Goal: Check status: Check status

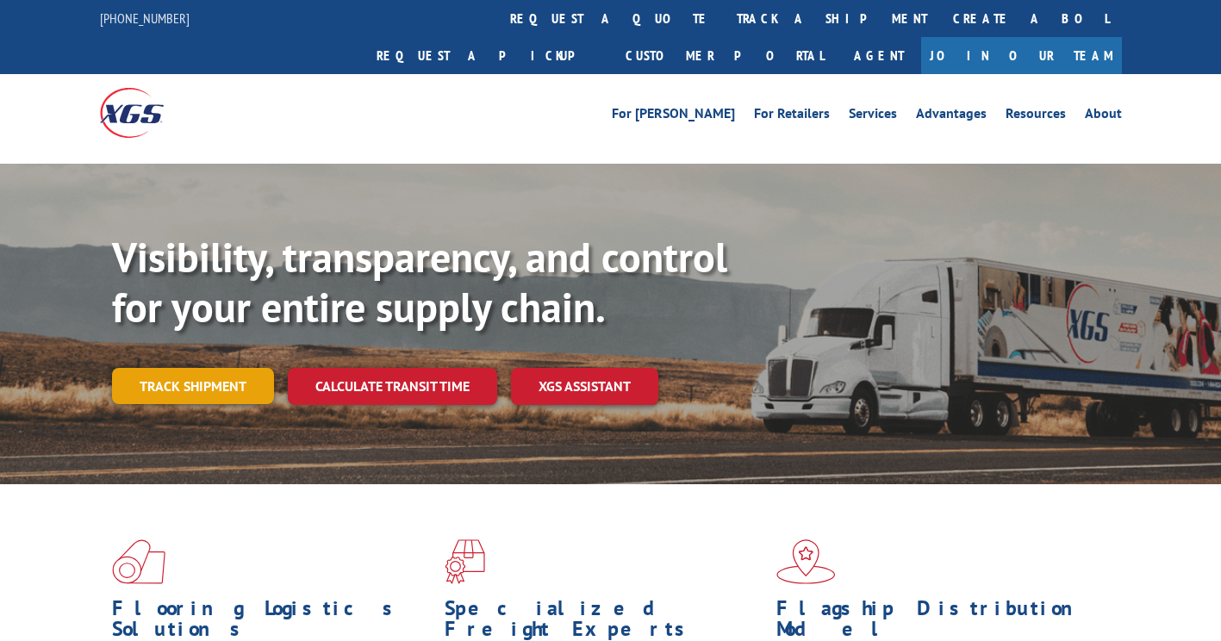
click at [238, 368] on link "Track shipment" at bounding box center [193, 386] width 162 height 36
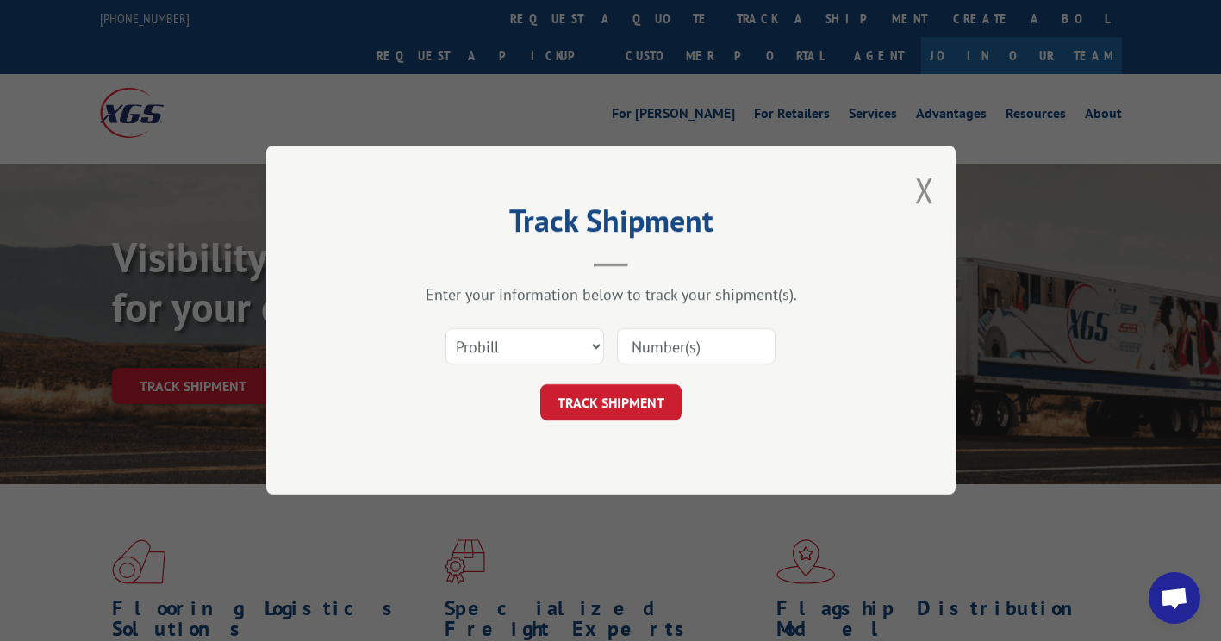
click at [643, 343] on input at bounding box center [696, 347] width 159 height 36
type input "17496952"
click at [655, 406] on button "TRACK SHIPMENT" at bounding box center [610, 403] width 141 height 36
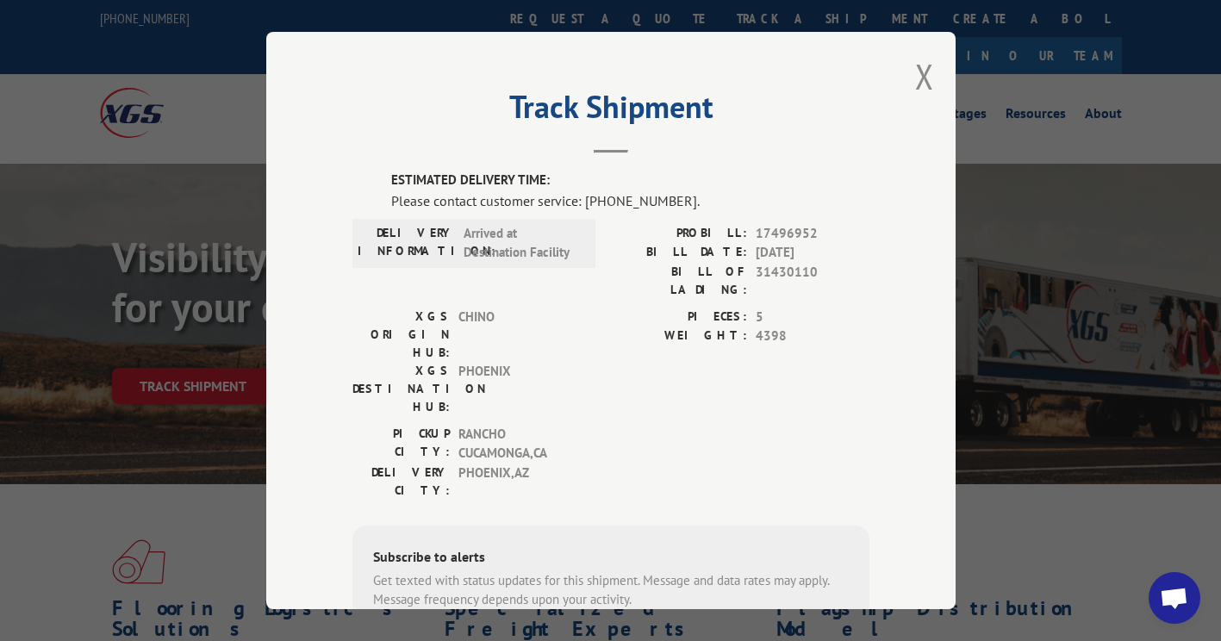
click at [436, 634] on input "+1 (___) ___-____" at bounding box center [462, 652] width 164 height 36
type input "[PHONE_NUMBER]"
click at [567, 634] on button "SUBSCRIBE" at bounding box center [607, 652] width 100 height 36
click at [555, 193] on div "Please contact customer service: [PHONE_NUMBER]." at bounding box center [630, 200] width 478 height 21
click at [917, 75] on button "Close modal" at bounding box center [924, 76] width 19 height 46
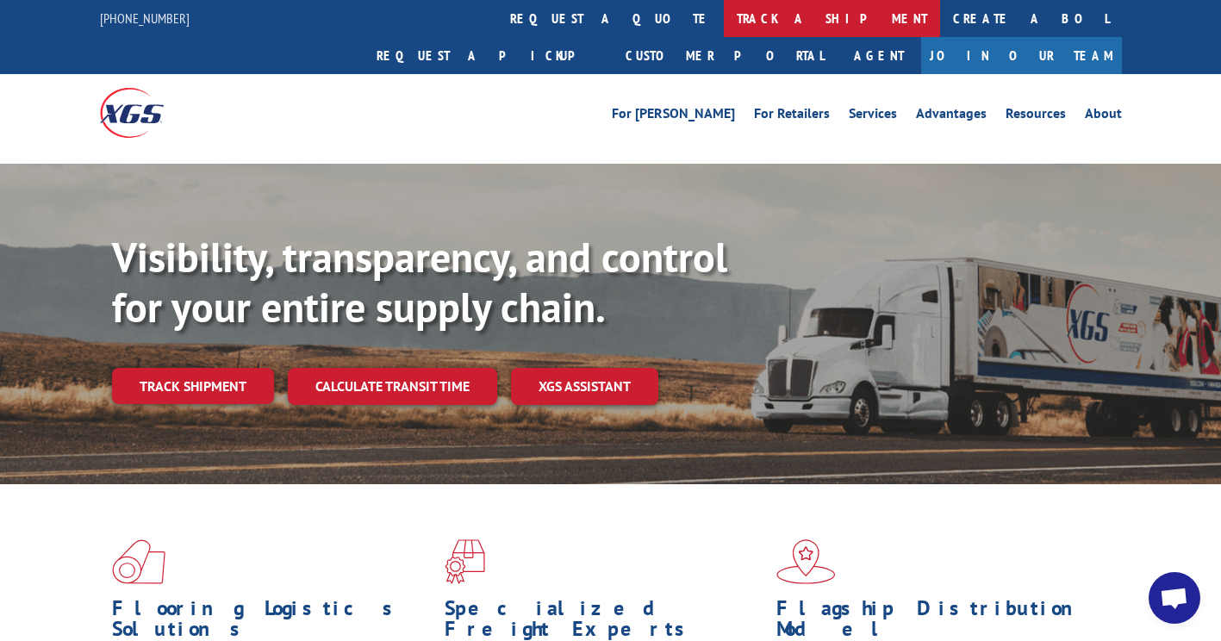
click at [724, 11] on link "track a shipment" at bounding box center [832, 18] width 216 height 37
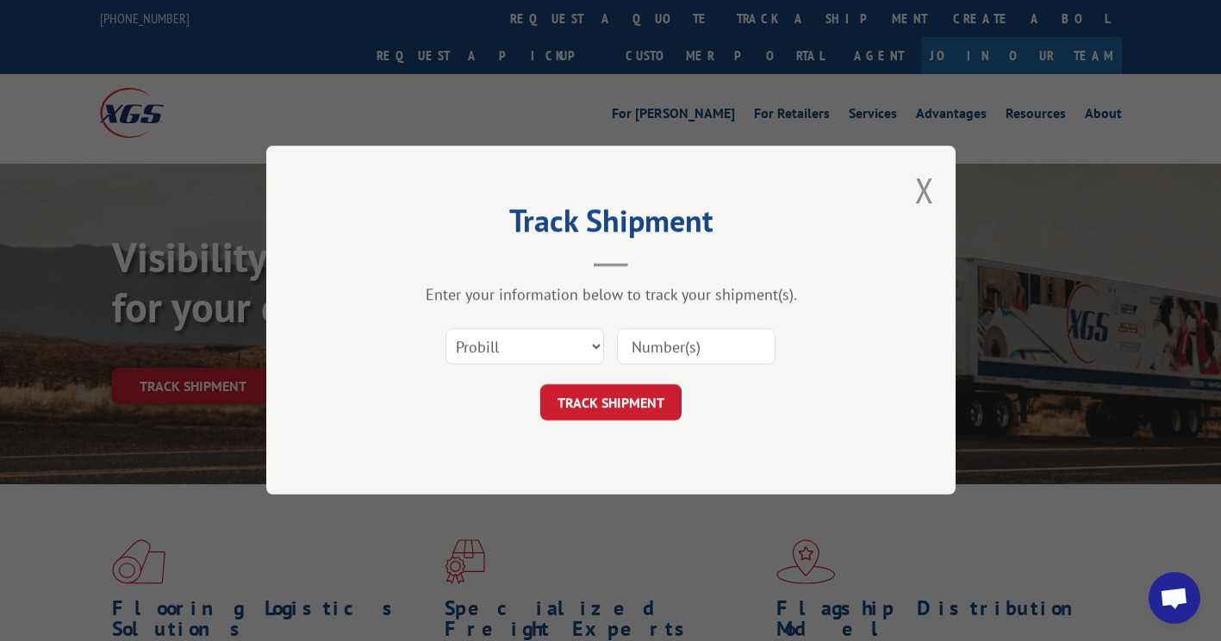
click at [550, 375] on div "Select category... Probill BOL PO" at bounding box center [610, 347] width 517 height 57
click at [553, 341] on select "Select category... Probill BOL PO" at bounding box center [524, 347] width 159 height 36
select select "bol"
click at [445, 329] on select "Select category... Probill BOL PO" at bounding box center [524, 347] width 159 height 36
click at [705, 351] on input at bounding box center [696, 347] width 159 height 36
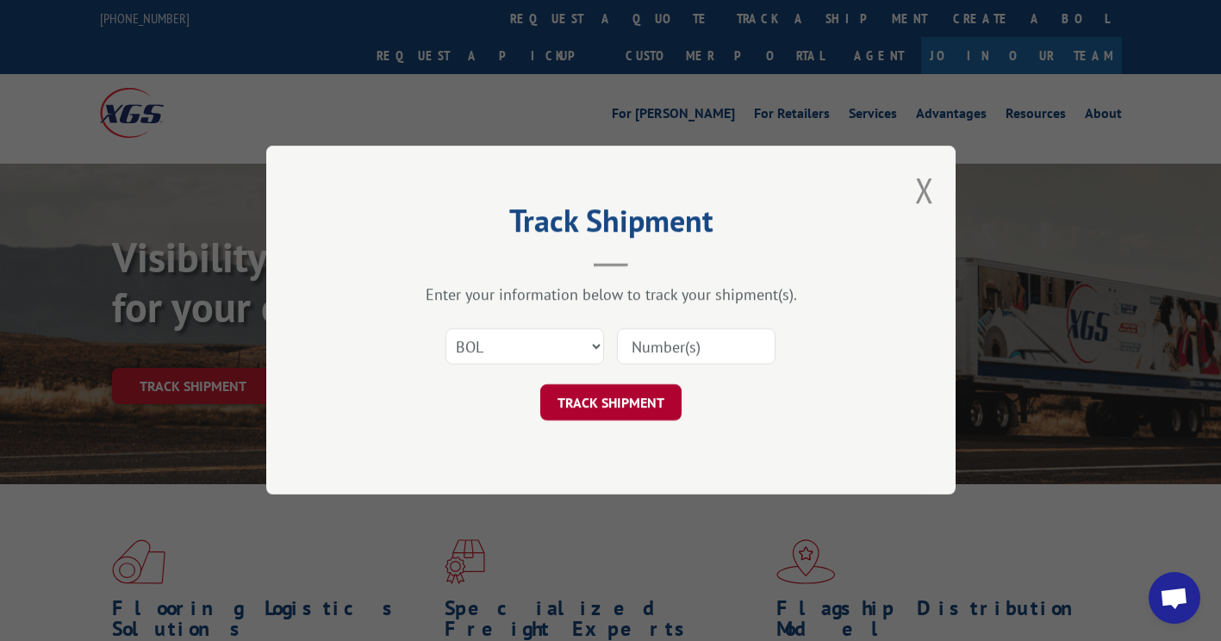
paste input "31430110"
type input "31430110"
click at [615, 410] on button "TRACK SHIPMENT" at bounding box center [610, 403] width 141 height 36
